Goal: Information Seeking & Learning: Check status

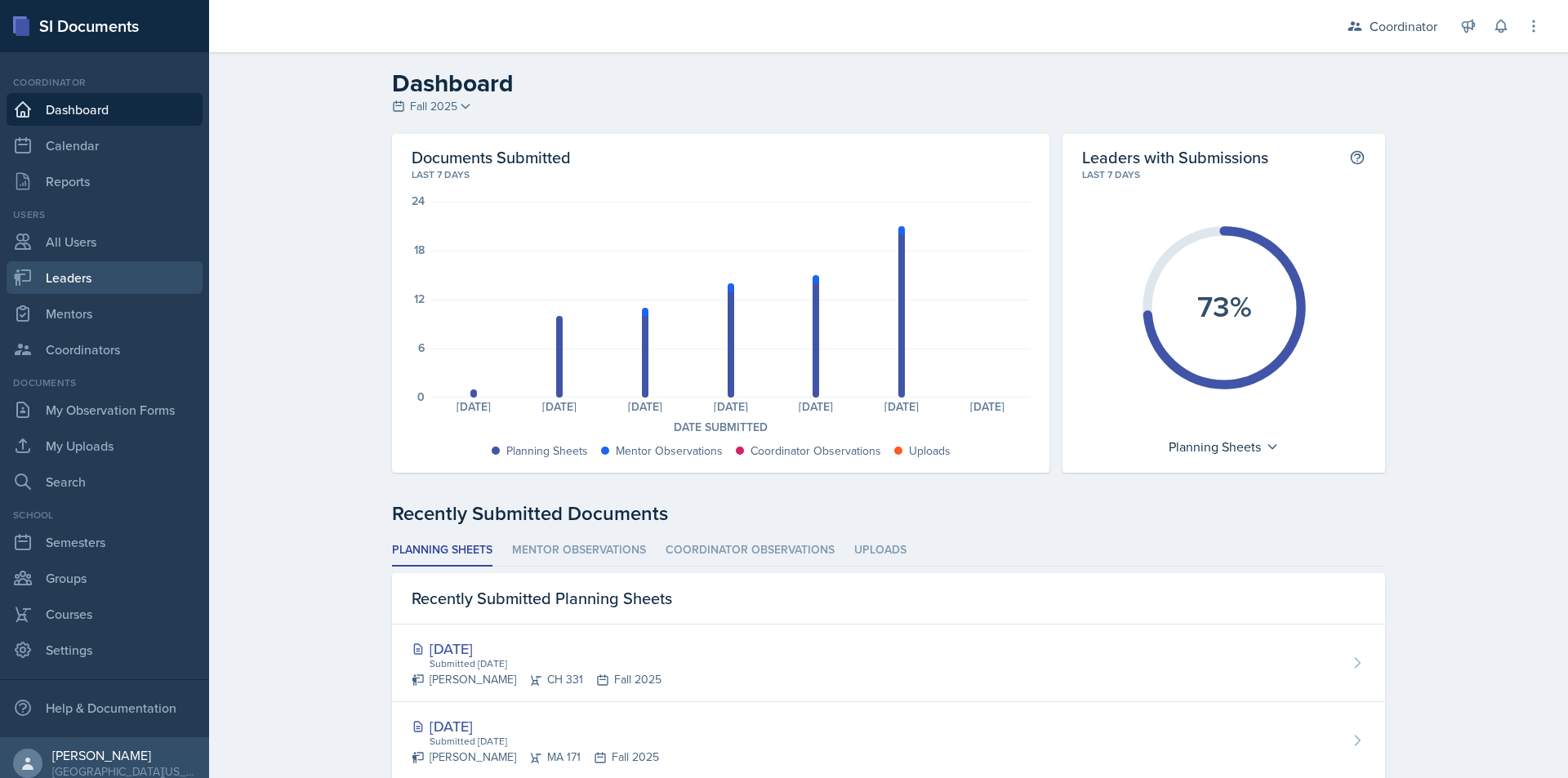
click at [77, 291] on link "Leaders" at bounding box center [105, 278] width 196 height 33
select select "19fb88f7-c89b-4031-b5a0-458fd49807a1"
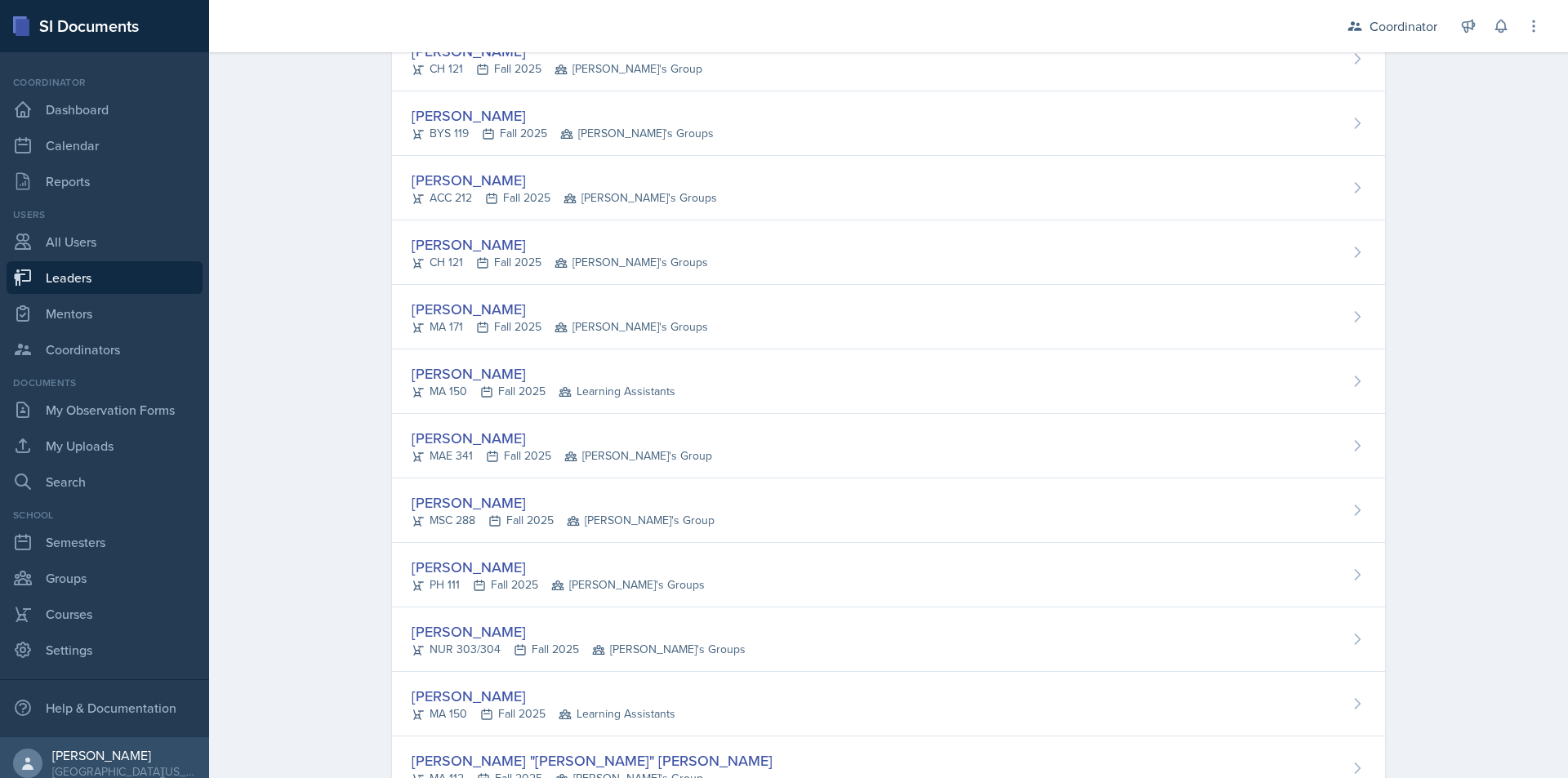
scroll to position [2377, 0]
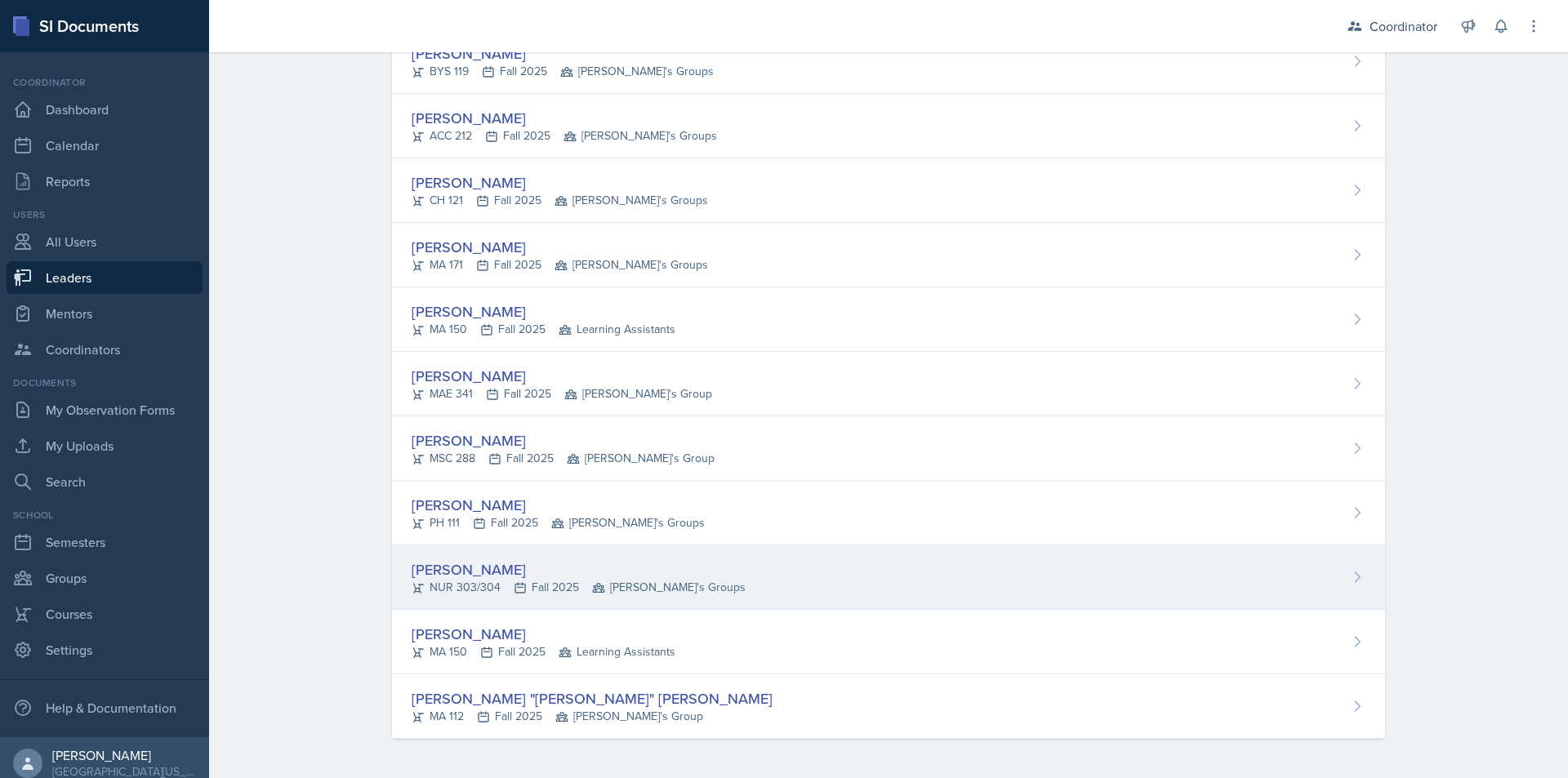
click at [696, 586] on div "[PERSON_NAME] NUR 303/304 Fall 2025 [PERSON_NAME]'s Groups" at bounding box center [888, 577] width 993 height 64
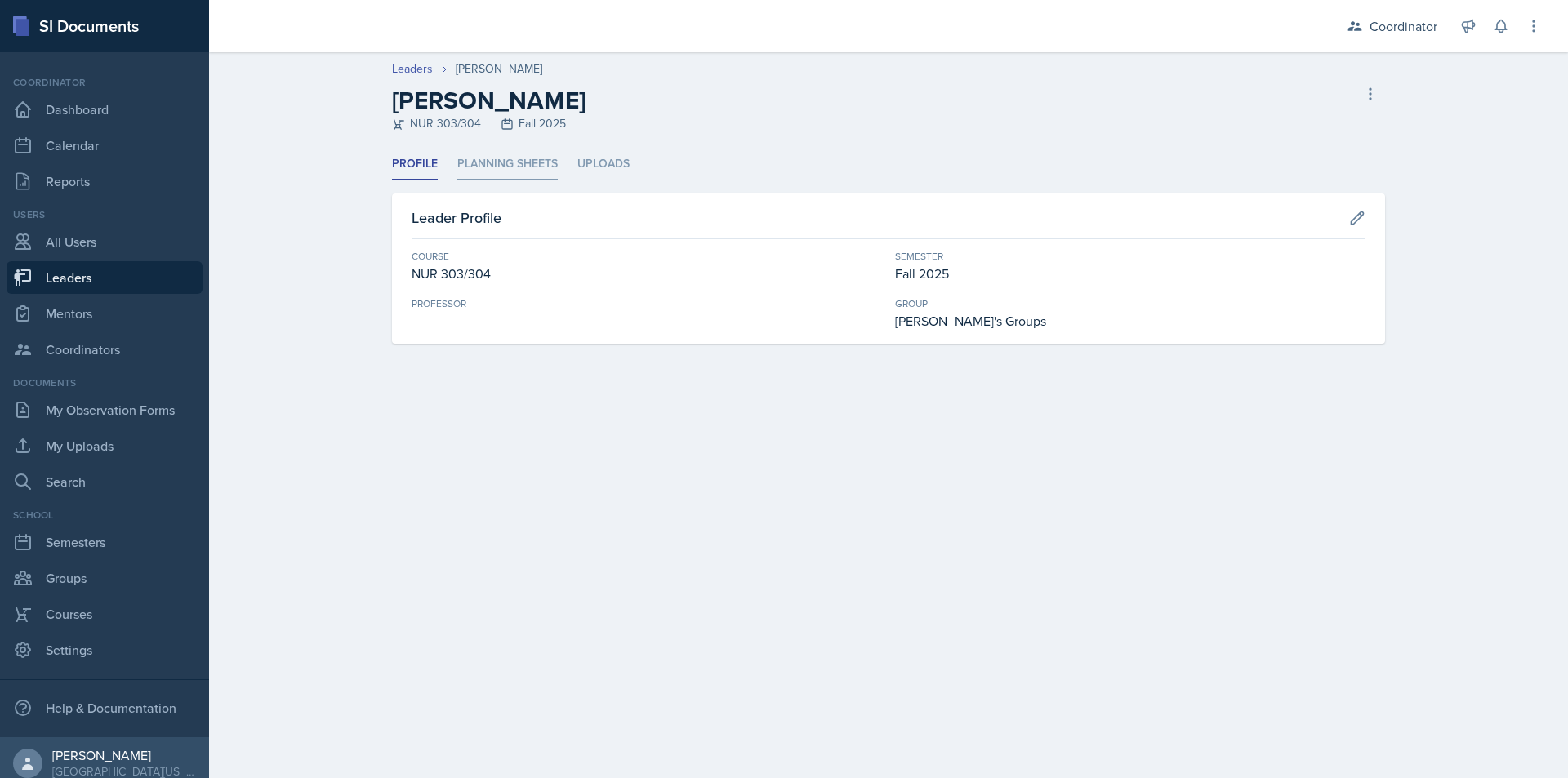
click at [530, 155] on li "Planning Sheets" at bounding box center [508, 164] width 100 height 32
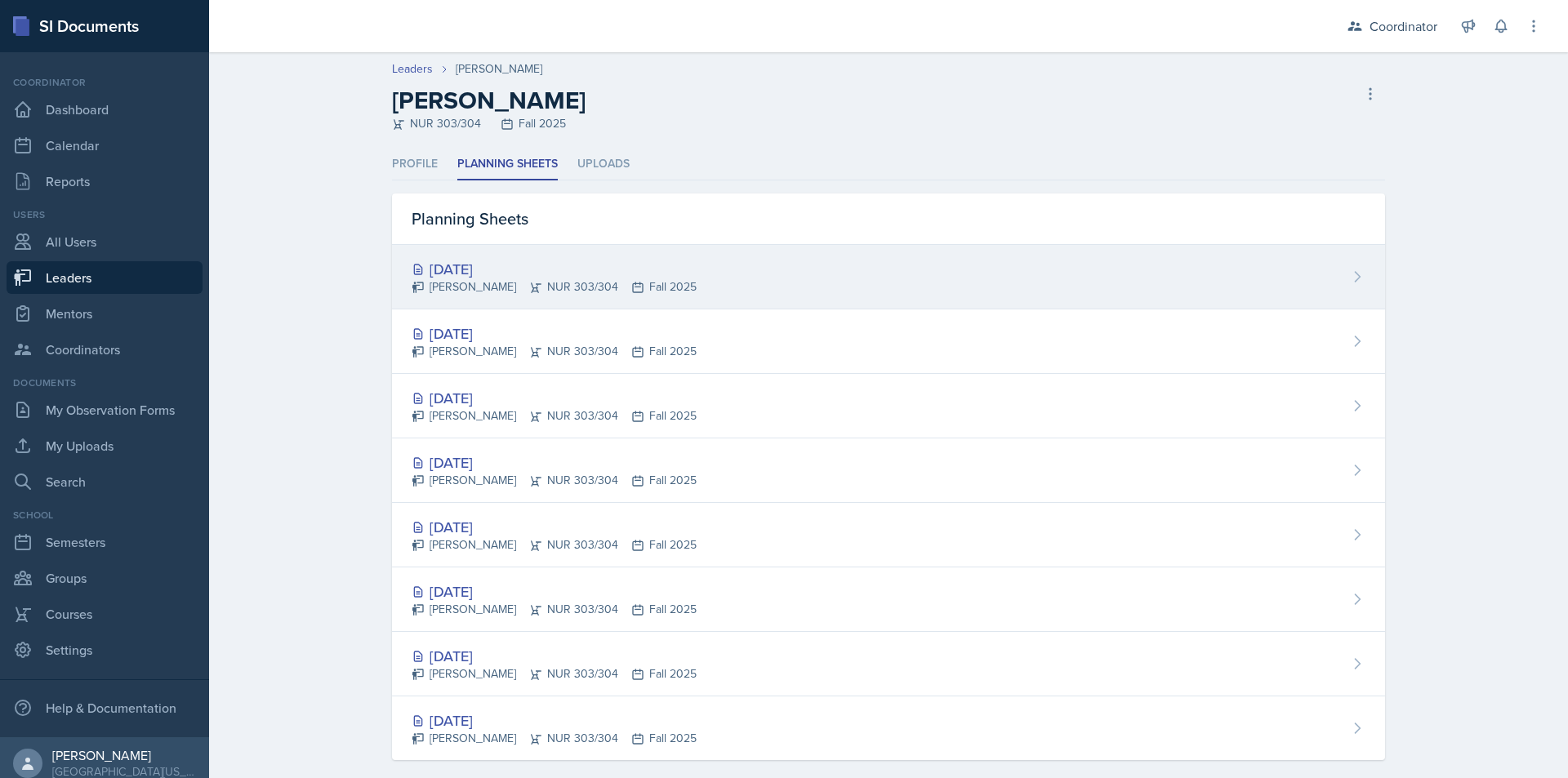
click at [790, 301] on div "Sep 9th, 2025 Julia Taylor NUR 303/304 Fall 2025" at bounding box center [888, 277] width 993 height 64
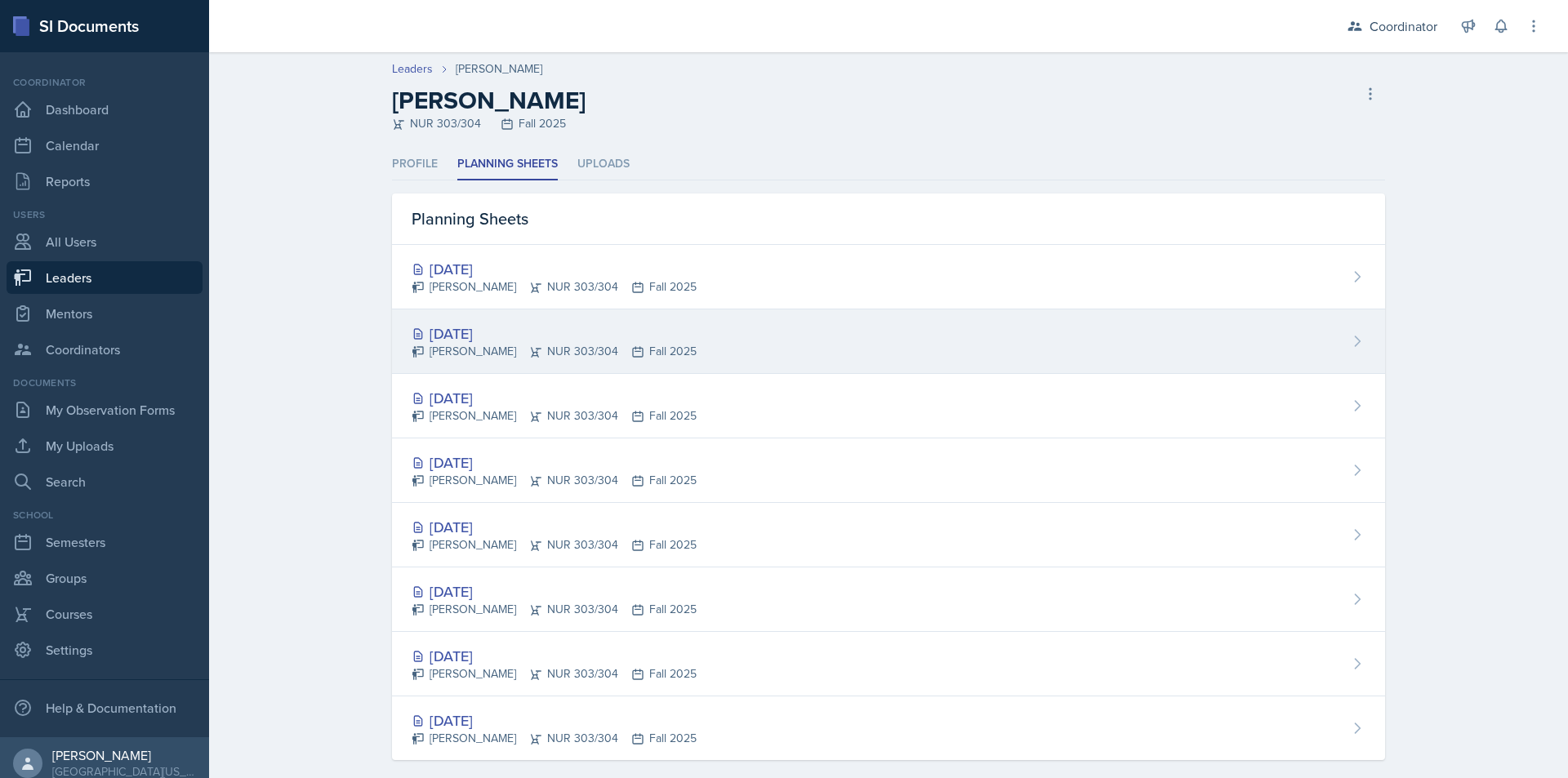
click at [469, 339] on div "[DATE]" at bounding box center [554, 334] width 285 height 22
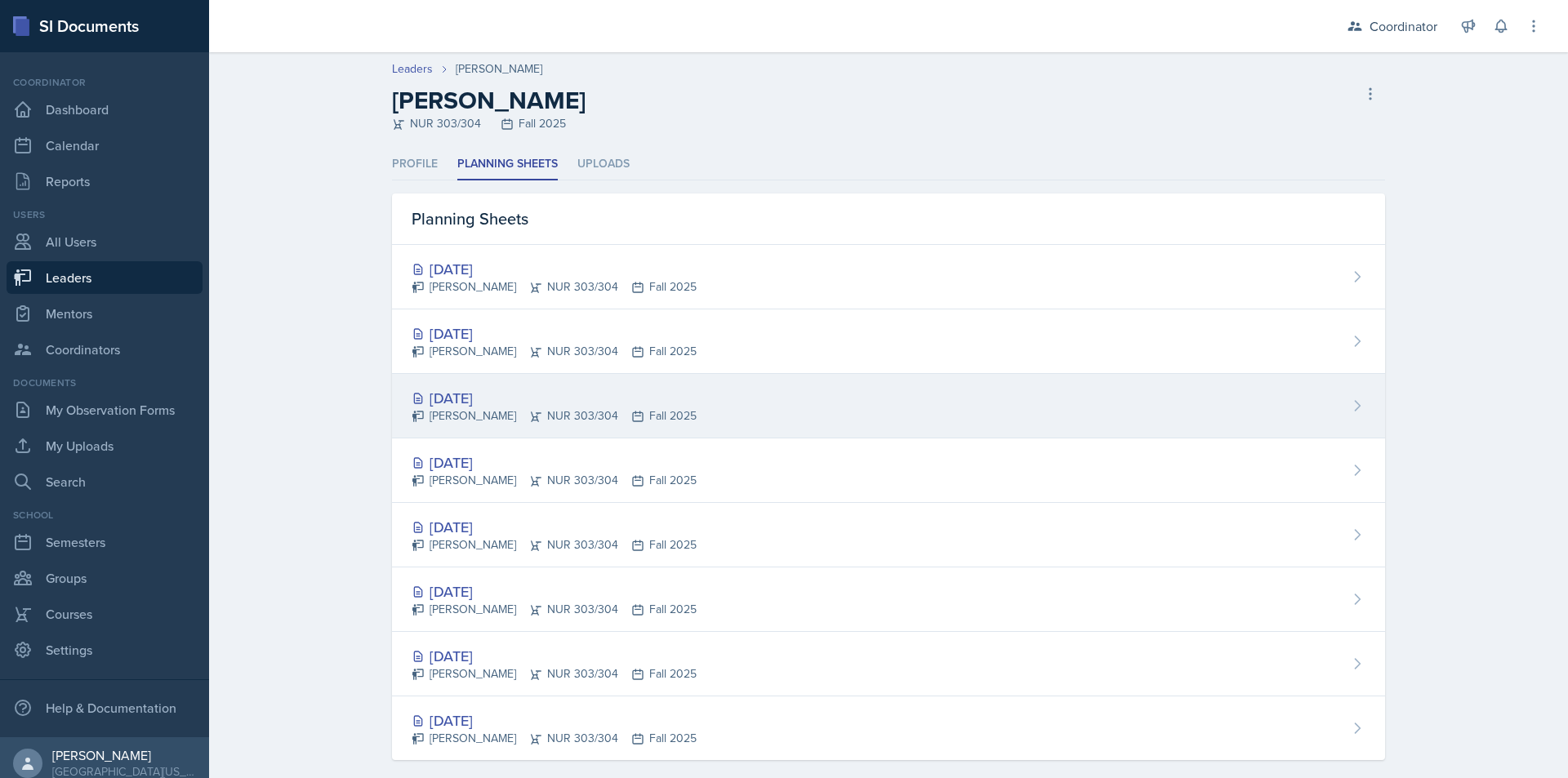
click at [633, 413] on icon at bounding box center [637, 416] width 10 height 10
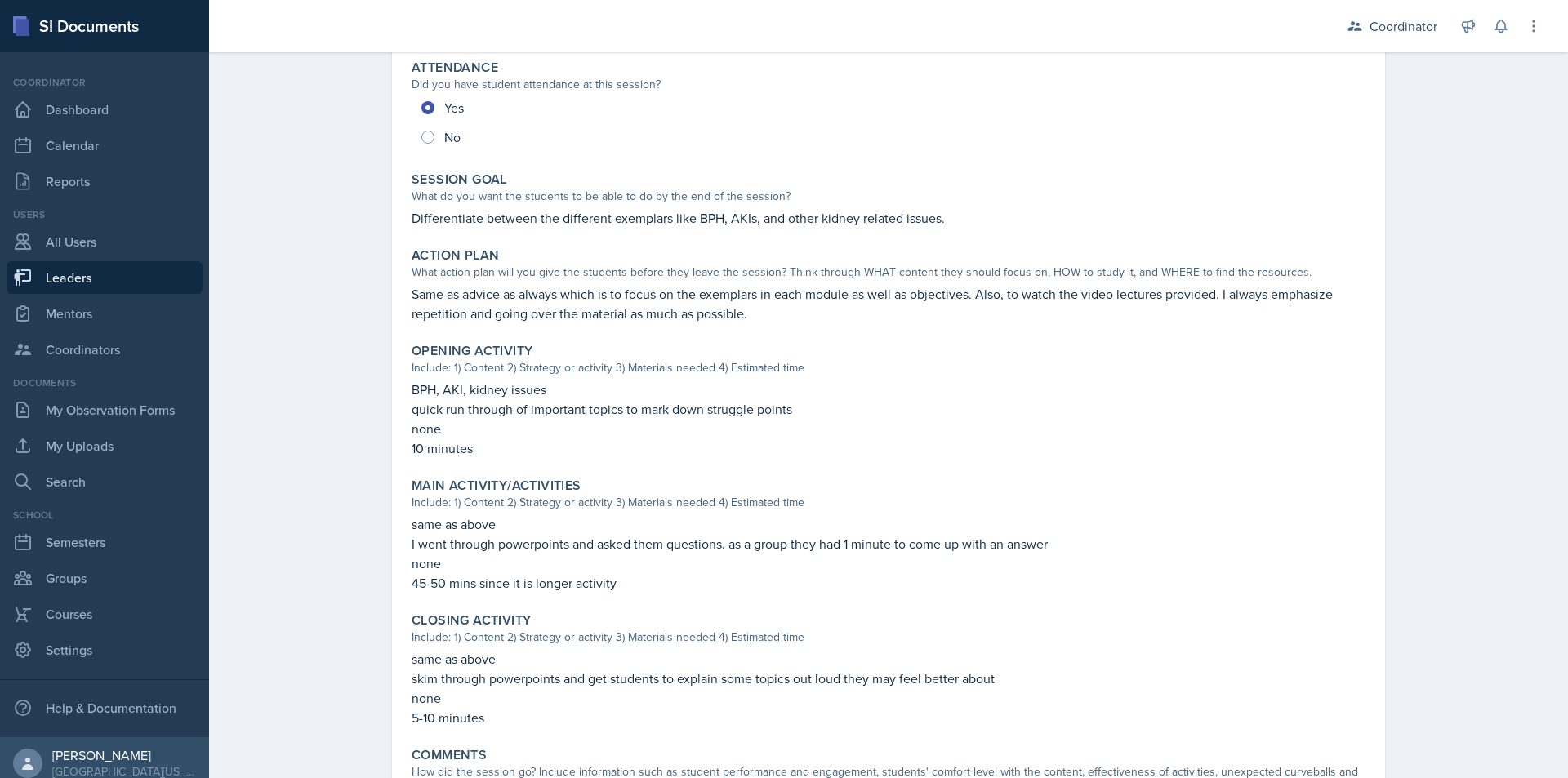
scroll to position [357, 0]
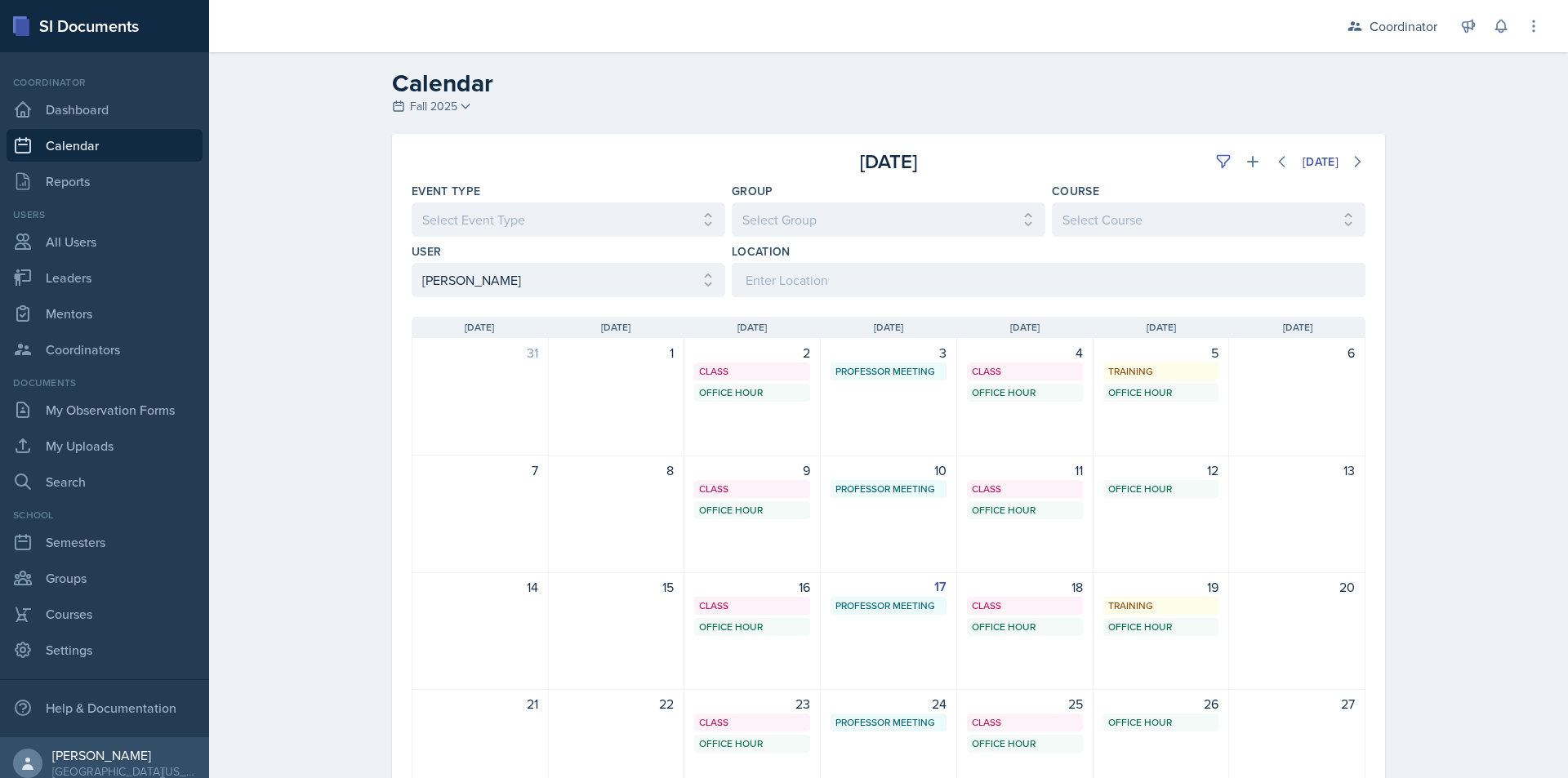
select select "a17f9fd9-9411-4780-ab9d-ff5450b3e753"
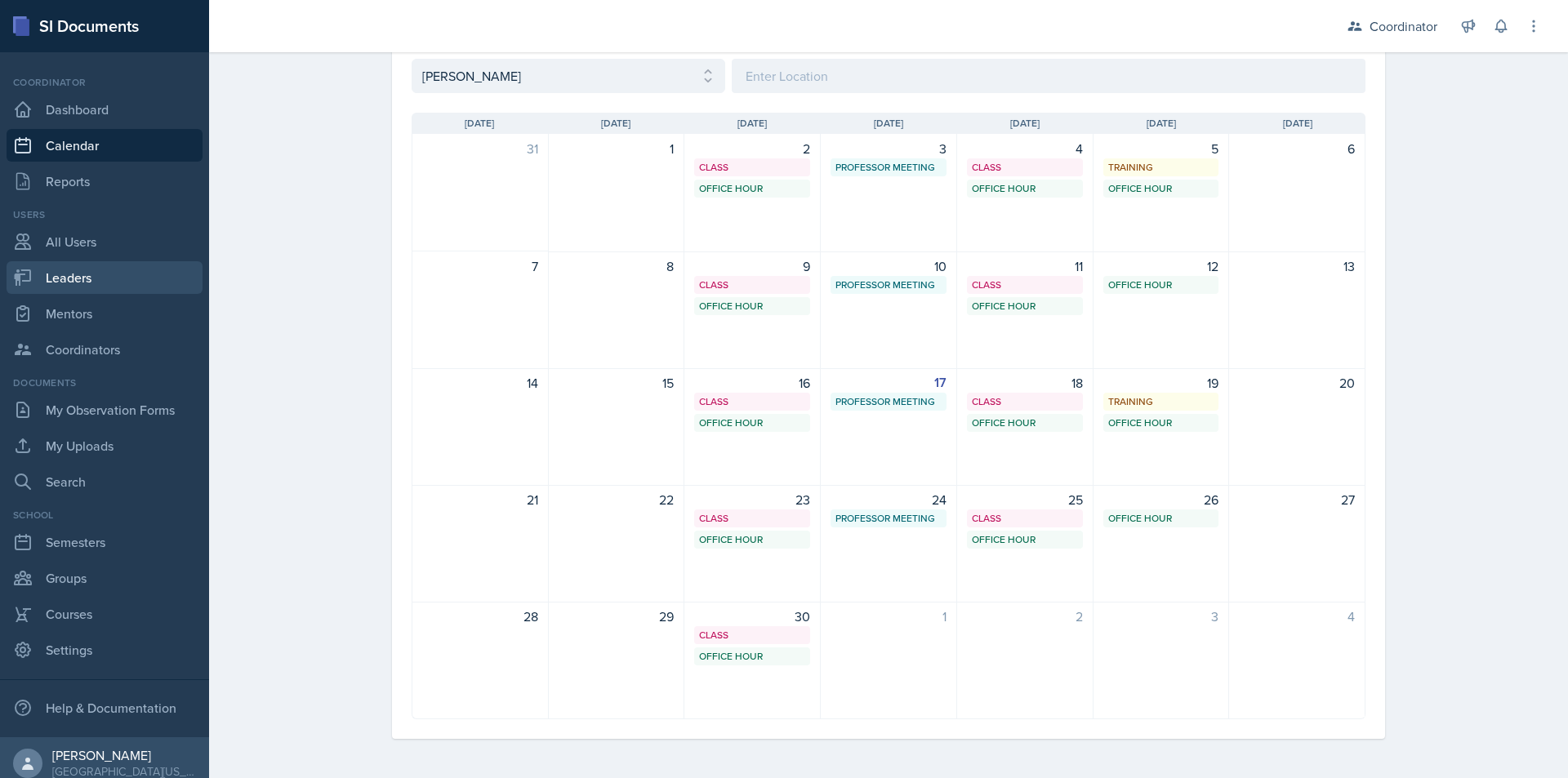
click at [94, 270] on link "Leaders" at bounding box center [105, 278] width 196 height 33
select select "19fb88f7-c89b-4031-b5a0-458fd49807a1"
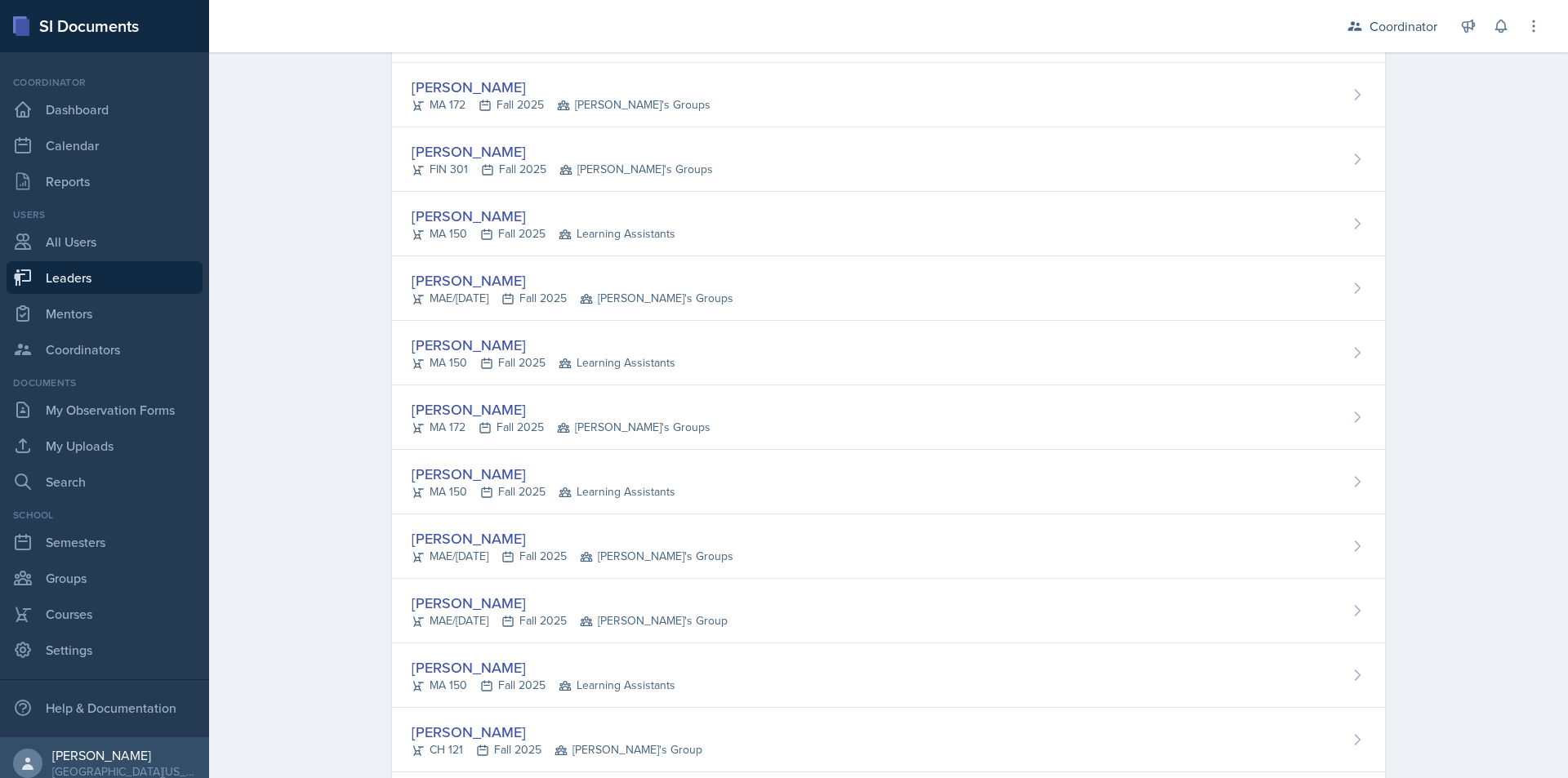
scroll to position [2377, 0]
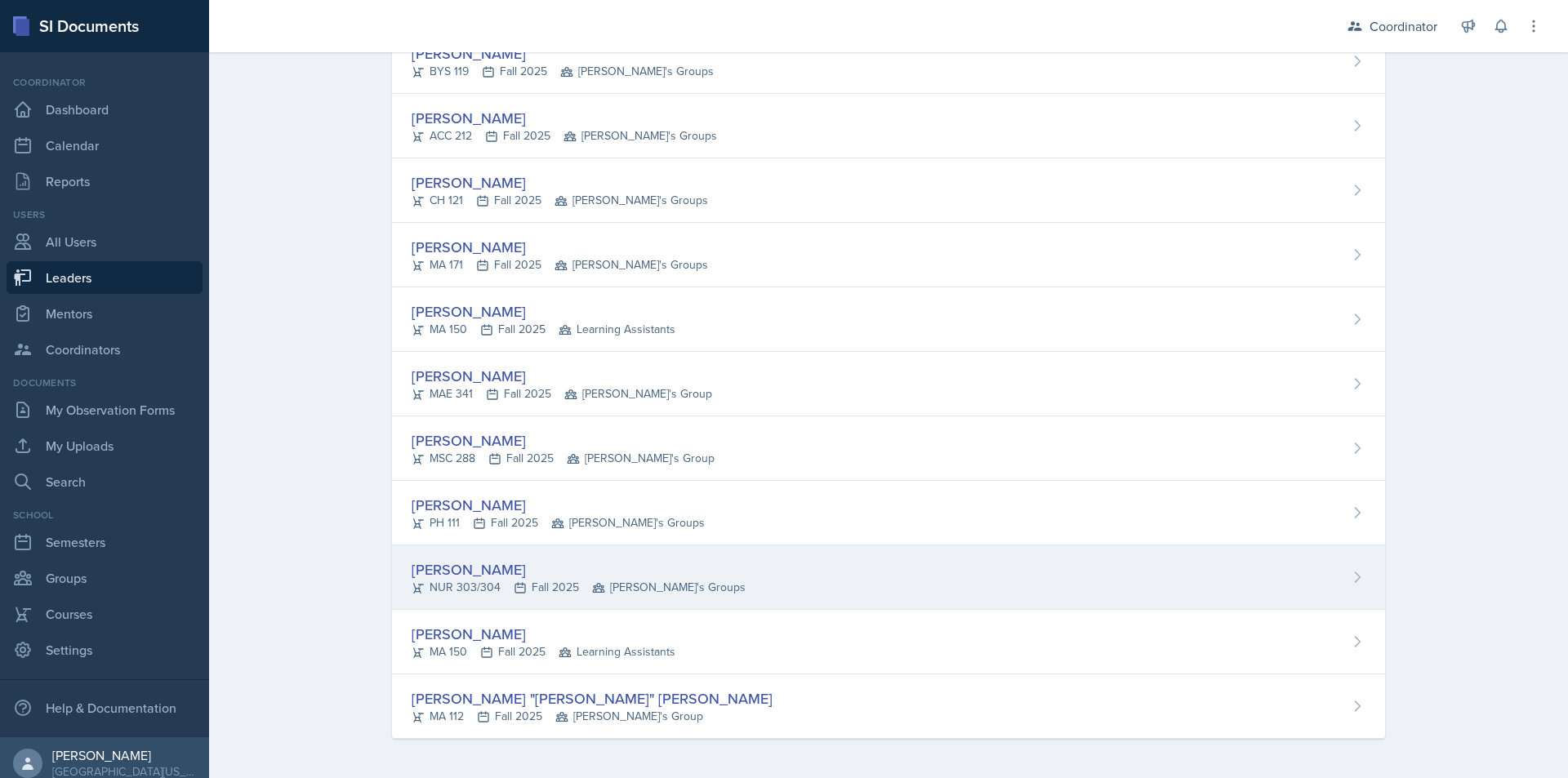
click at [737, 556] on div "[PERSON_NAME] NUR 303/304 Fall 2025 [PERSON_NAME]'s Groups" at bounding box center [888, 577] width 993 height 64
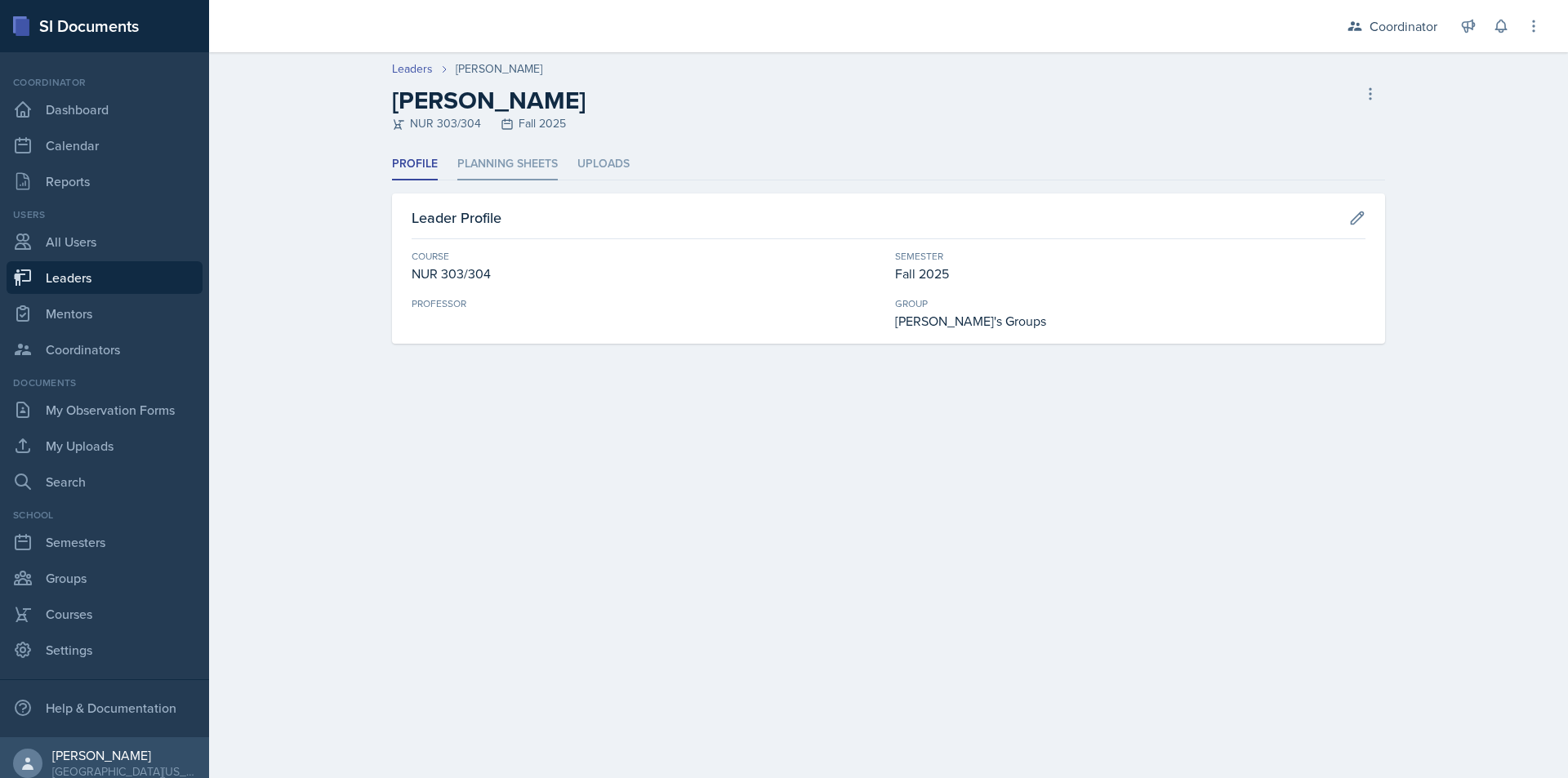
click at [525, 162] on li "Planning Sheets" at bounding box center [508, 164] width 100 height 32
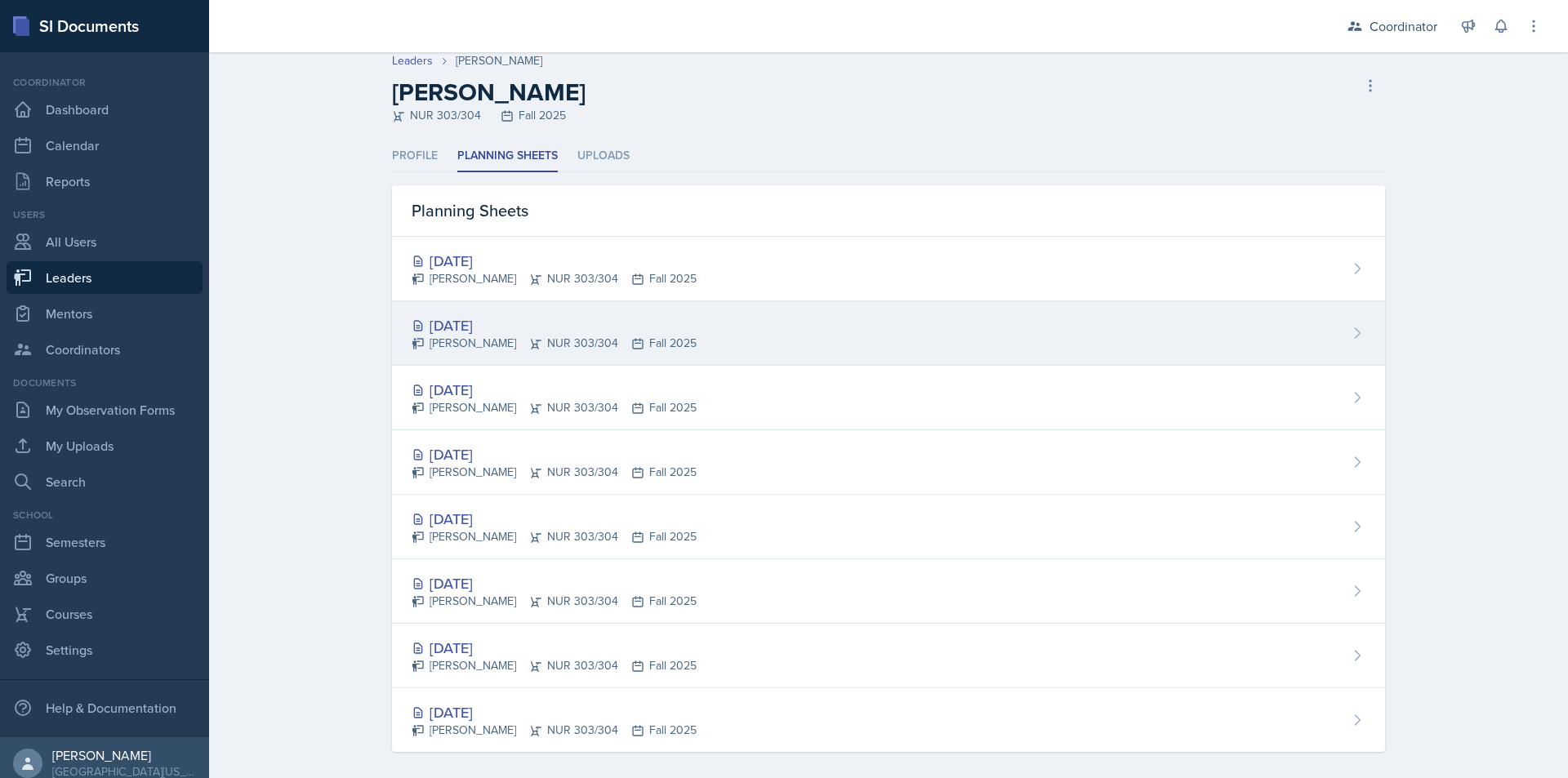
scroll to position [21, 0]
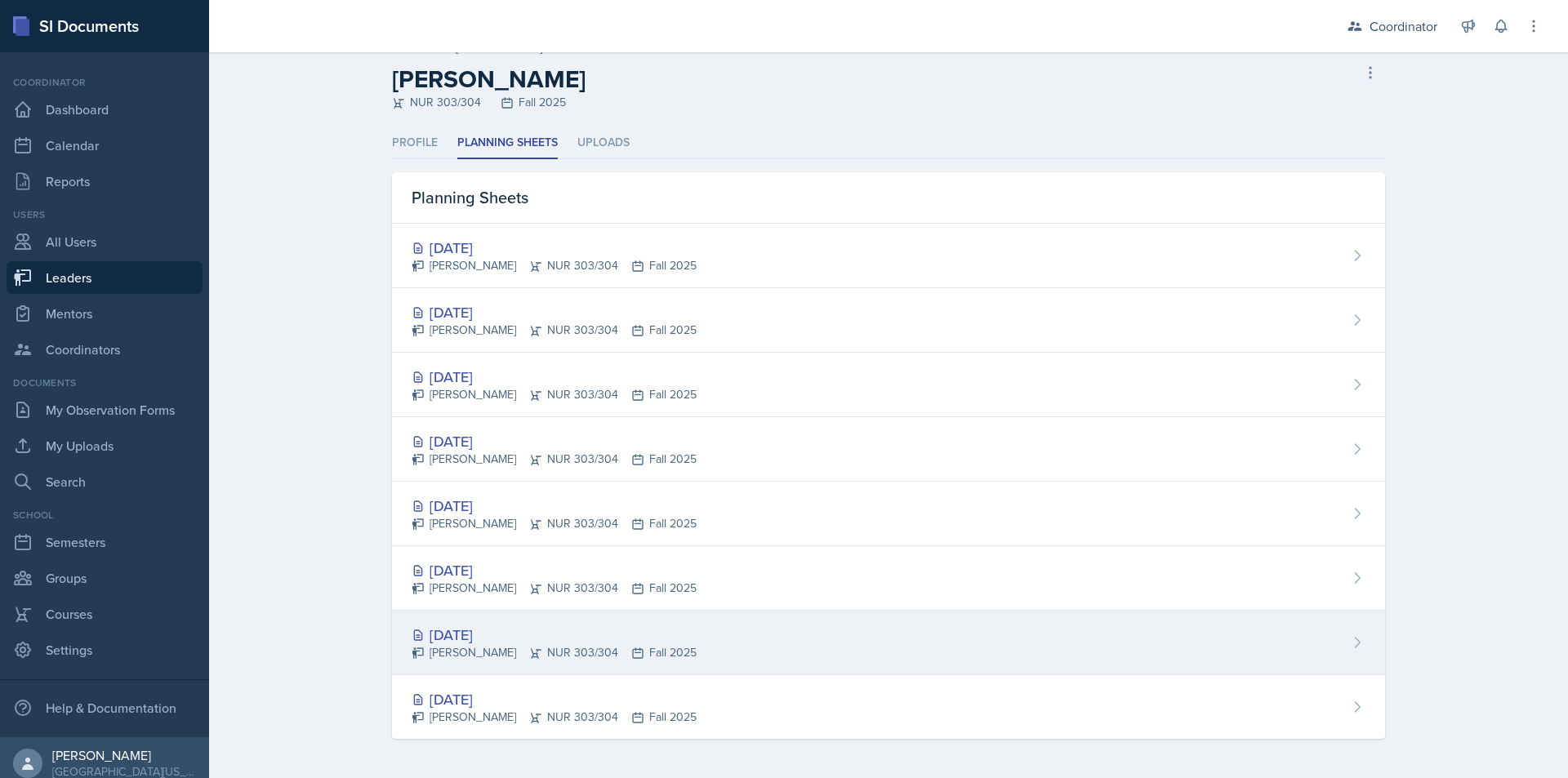
click at [614, 637] on div "[DATE]" at bounding box center [554, 635] width 285 height 22
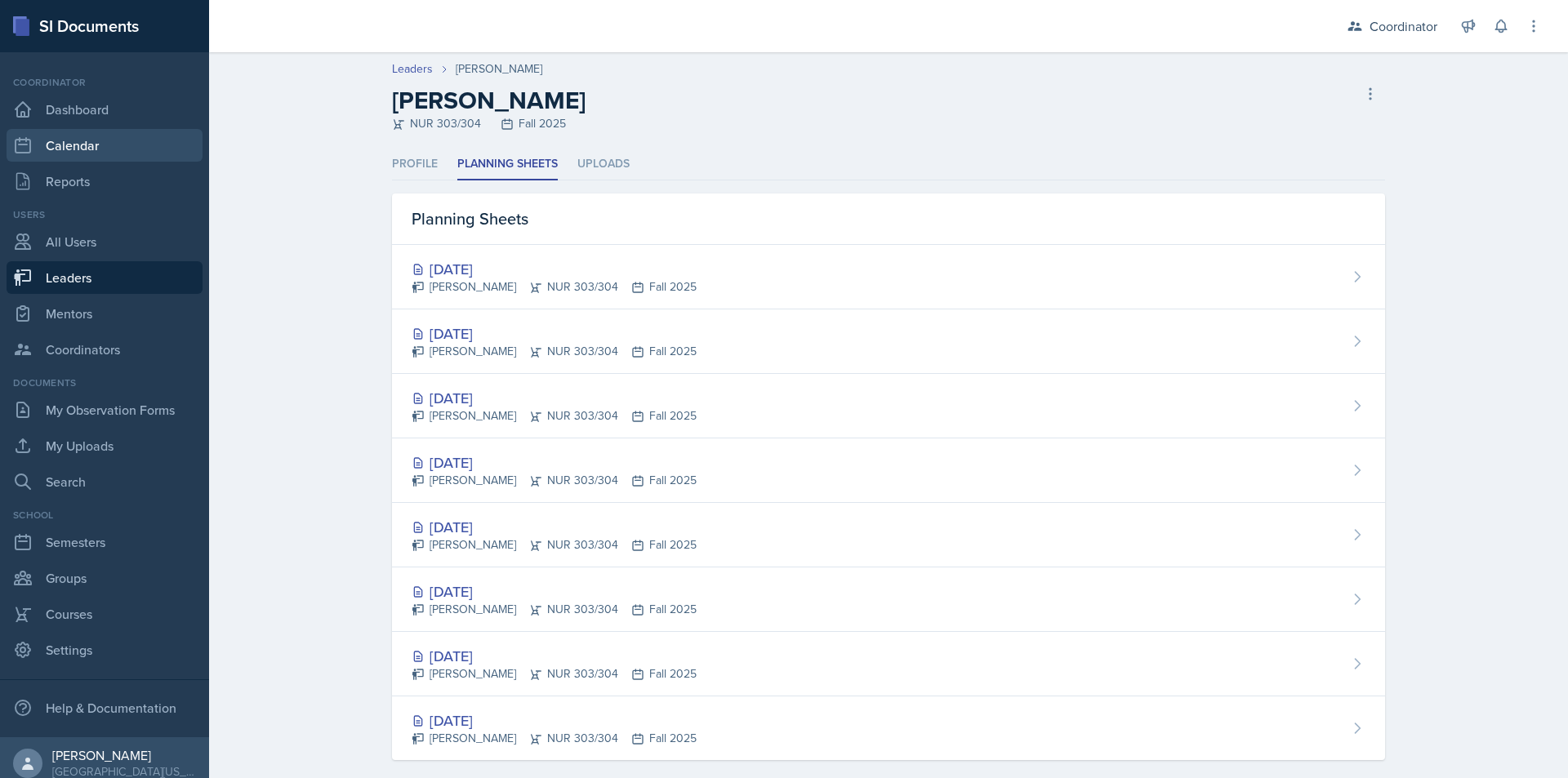
click at [78, 138] on link "Calendar" at bounding box center [105, 145] width 196 height 33
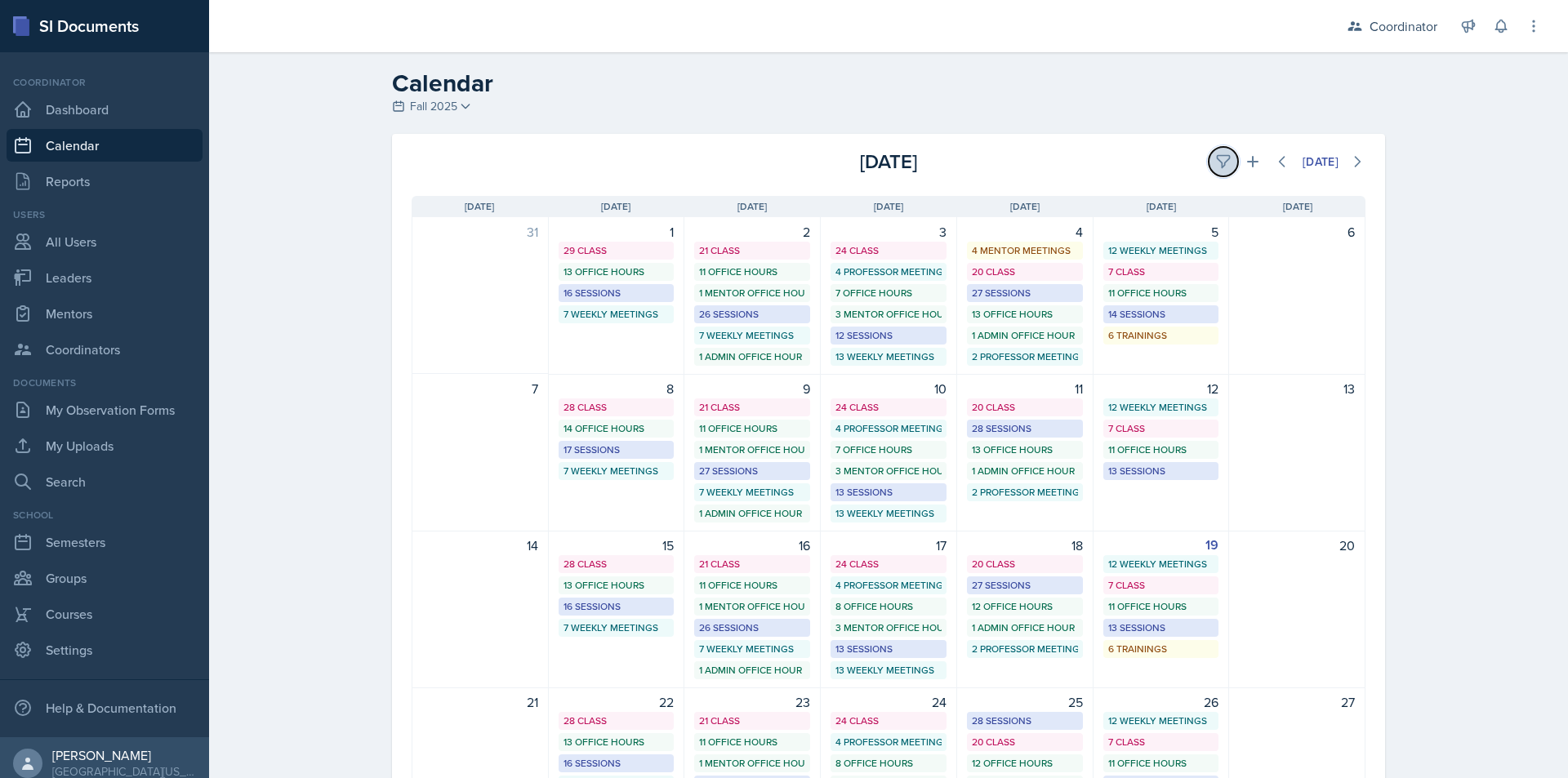
click at [1215, 160] on icon at bounding box center [1223, 162] width 16 height 16
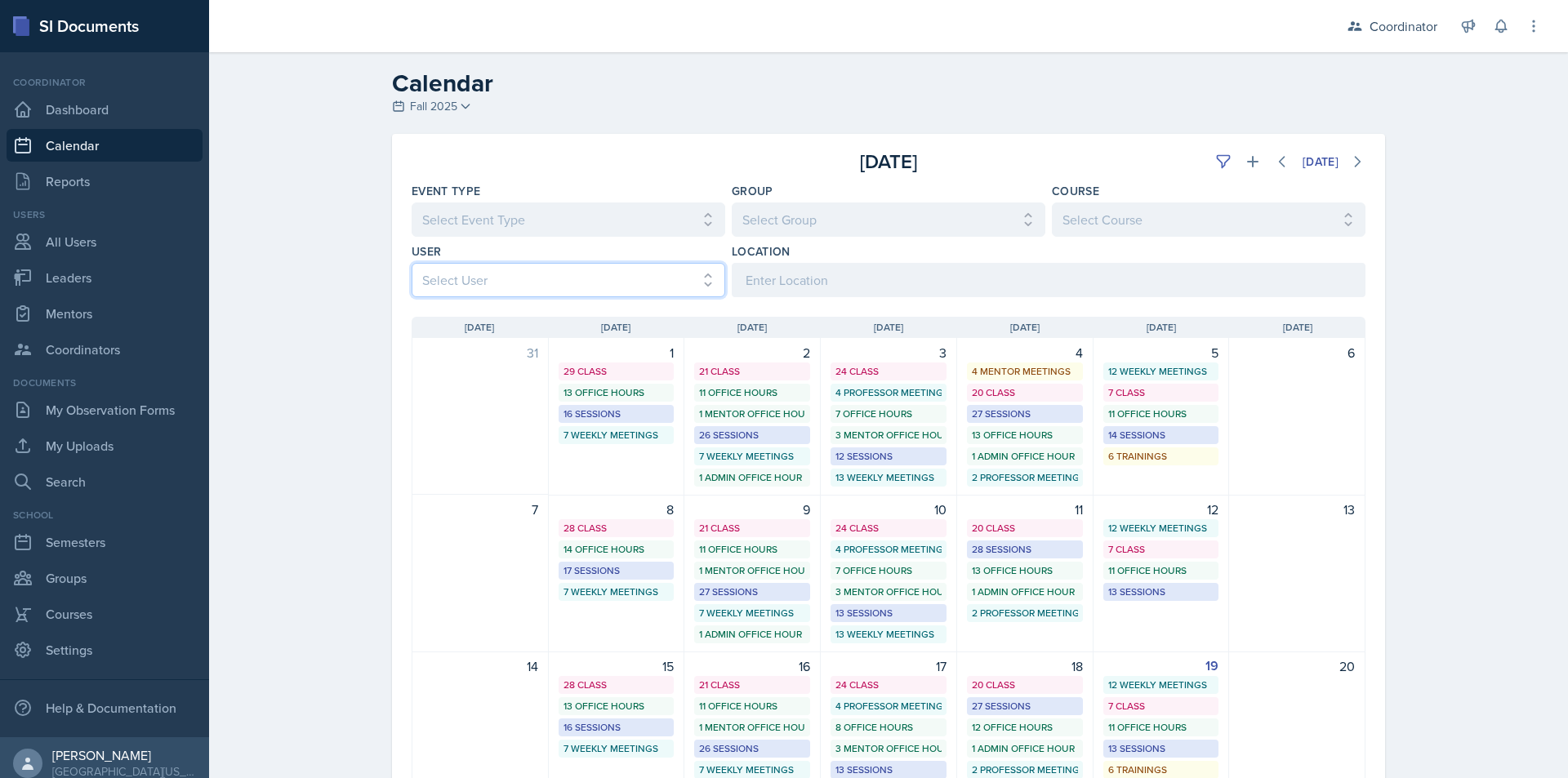
click at [654, 272] on select "Select User All [PERSON_NAME] [PERSON_NAME] [PERSON_NAME] [PERSON_NAME] [PERSON…" at bounding box center [568, 281] width 313 height 35
select select "ff973814-1f45-4e32-9e0a-a67a4899643c"
click at [411, 264] on select "Select User All [PERSON_NAME] [PERSON_NAME] [PERSON_NAME] [PERSON_NAME] [PERSON…" at bounding box center [568, 281] width 313 height 35
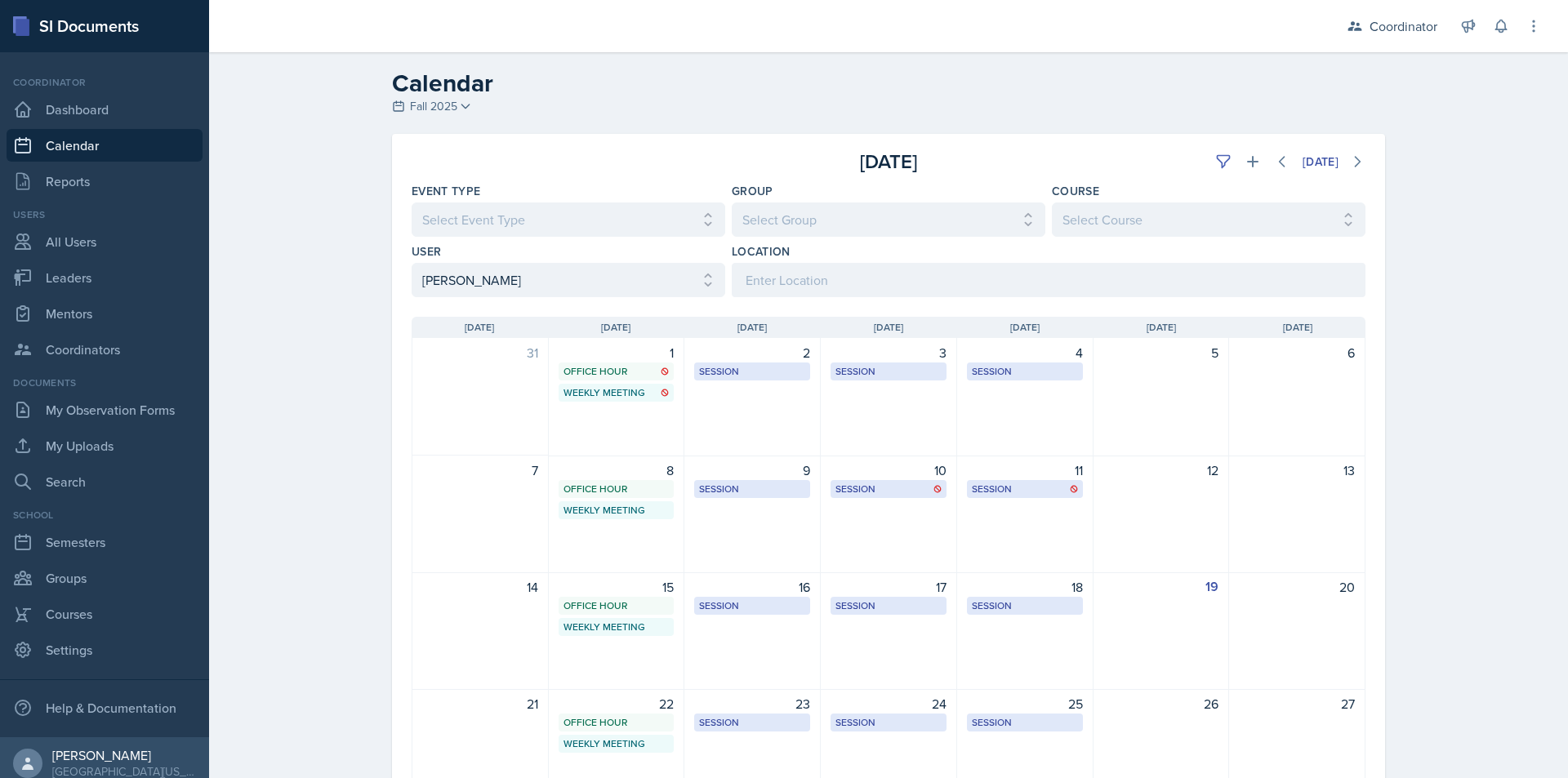
click at [75, 149] on link "Calendar" at bounding box center [105, 145] width 196 height 33
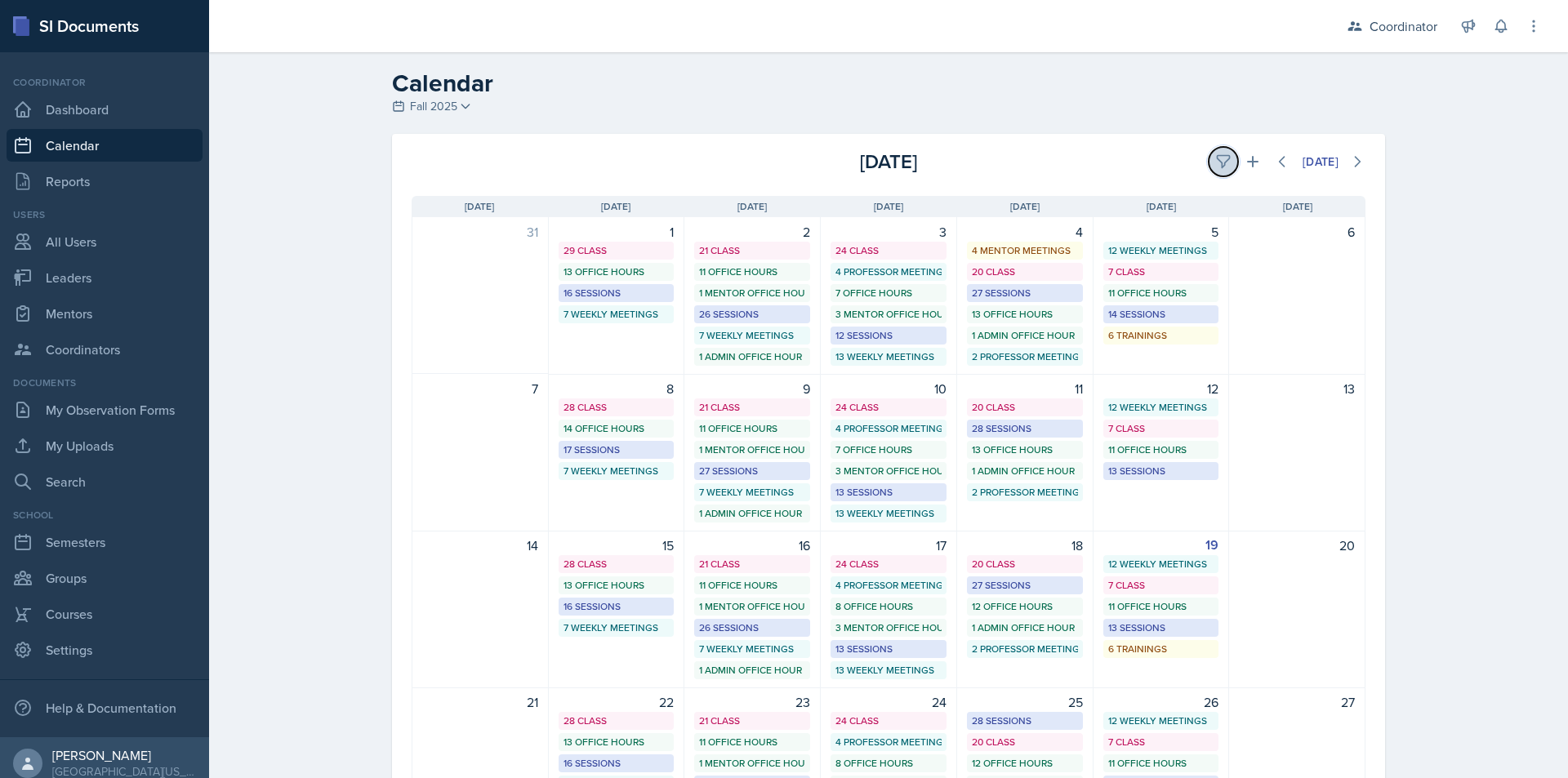
click at [1217, 163] on icon at bounding box center [1223, 162] width 12 height 13
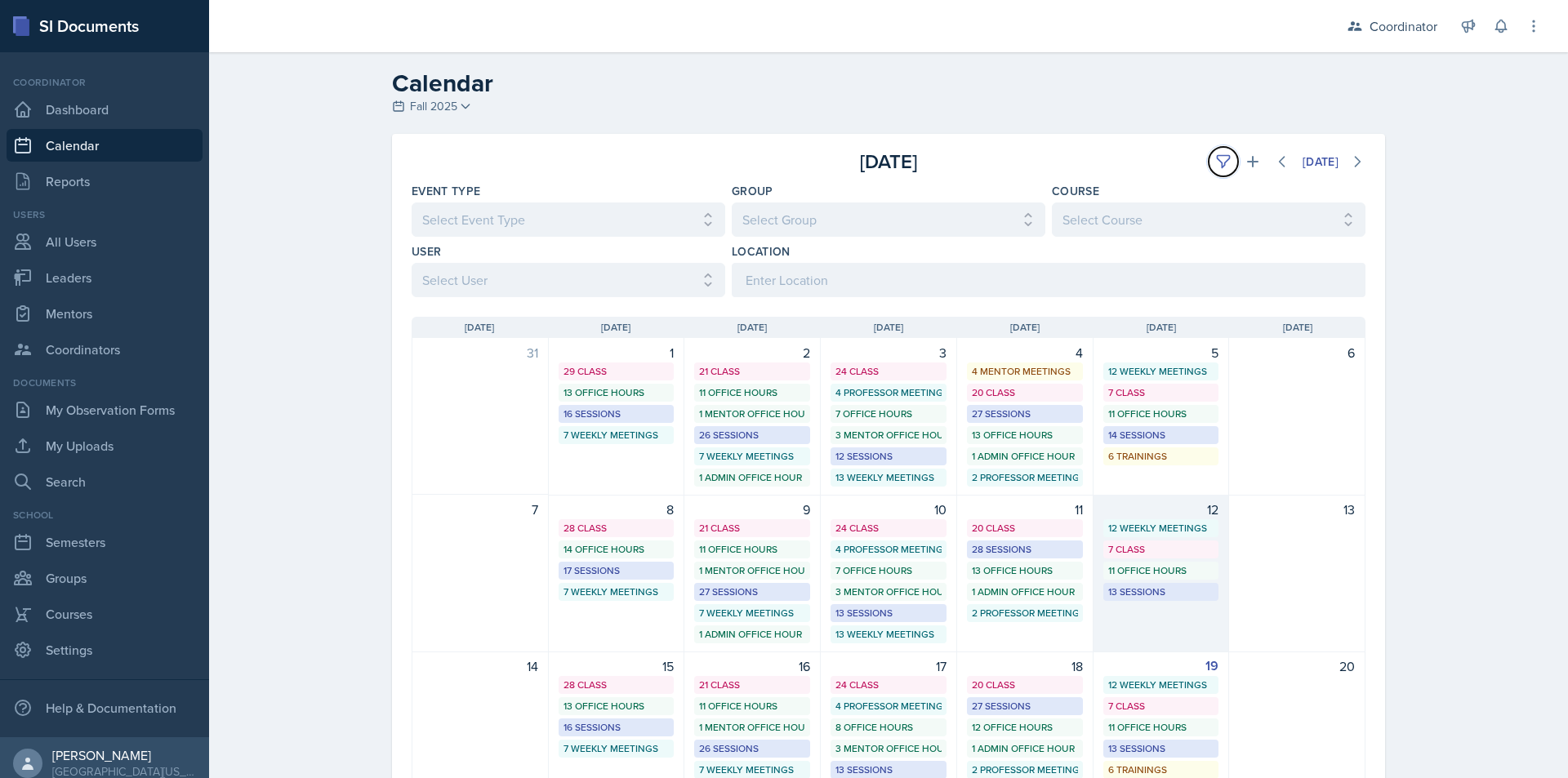
scroll to position [163, 0]
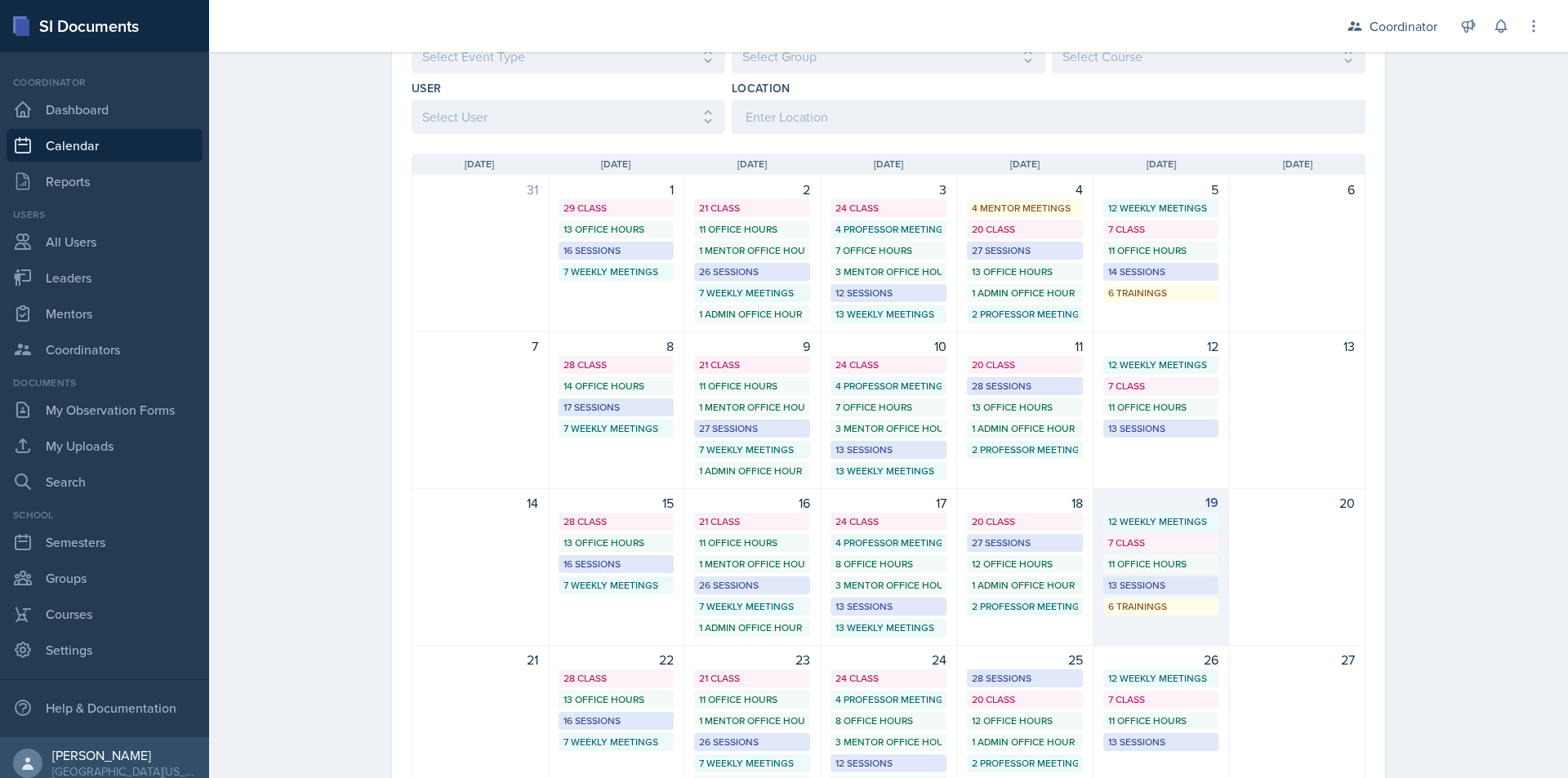
click at [1181, 532] on div "19 12 Weekly Meetings 7 Class 11 Office Hours 13 Sessions 6 Trainings" at bounding box center [1161, 567] width 137 height 158
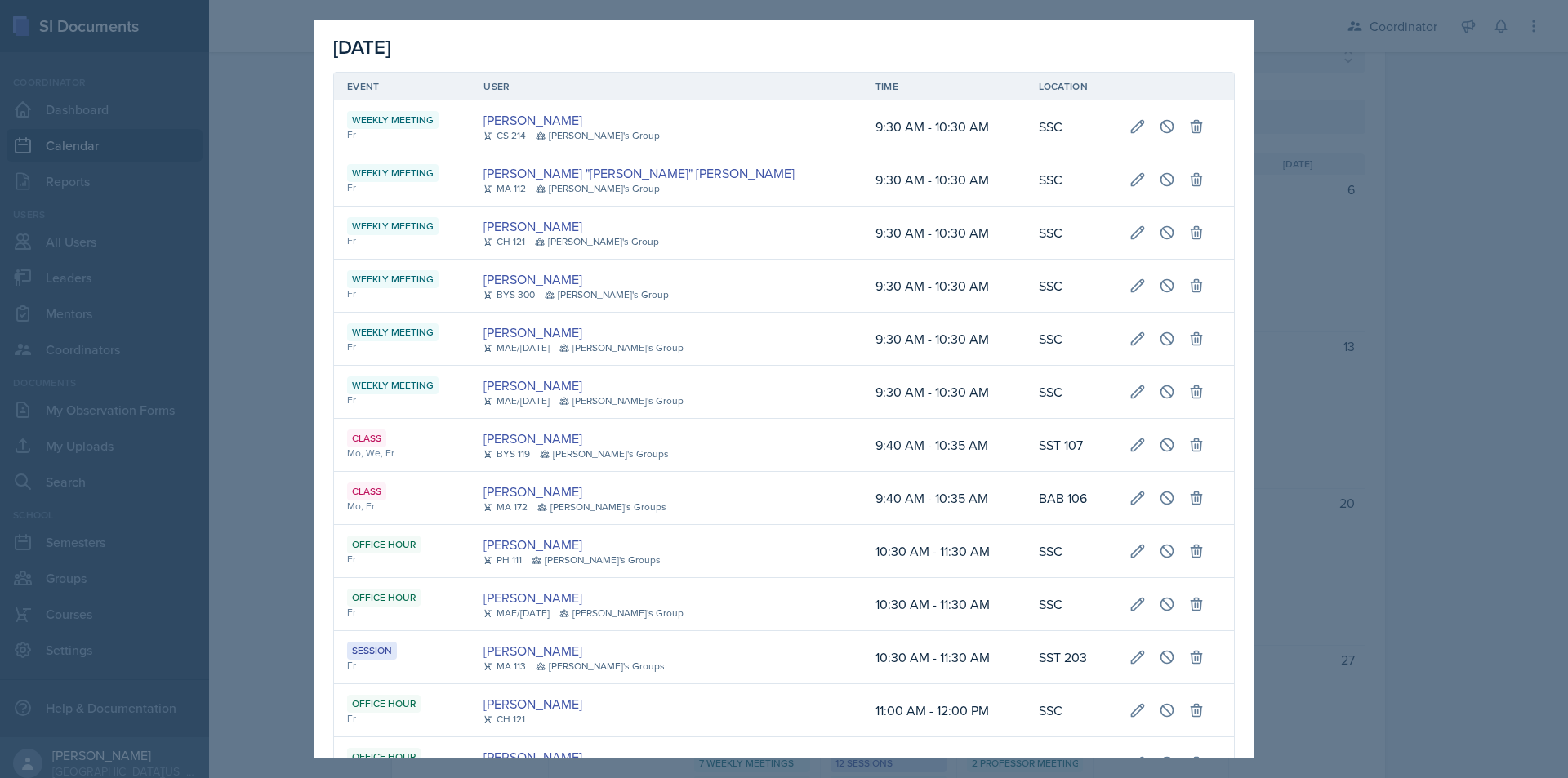
click at [252, 281] on div at bounding box center [784, 389] width 1568 height 778
